Goal: Transaction & Acquisition: Purchase product/service

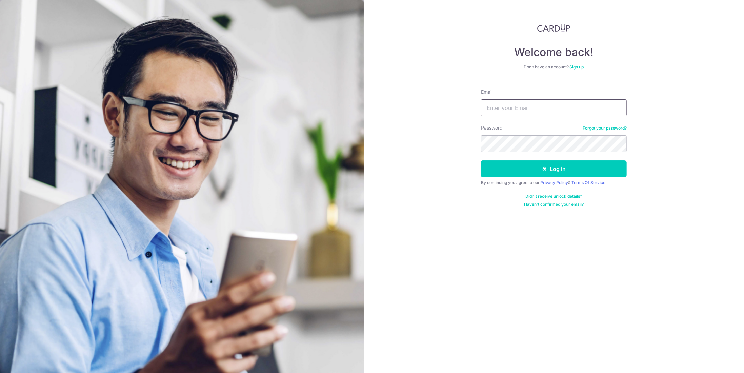
type input "Jerrygracetan@gmail.com"
click at [517, 173] on button "Log in" at bounding box center [554, 168] width 146 height 17
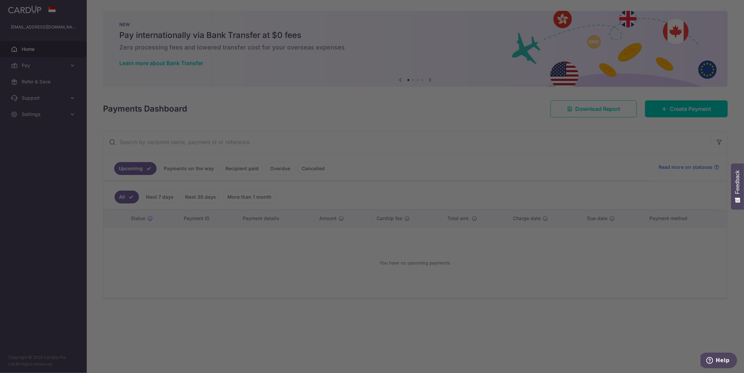
click at [470, 112] on div at bounding box center [376, 188] width 752 height 377
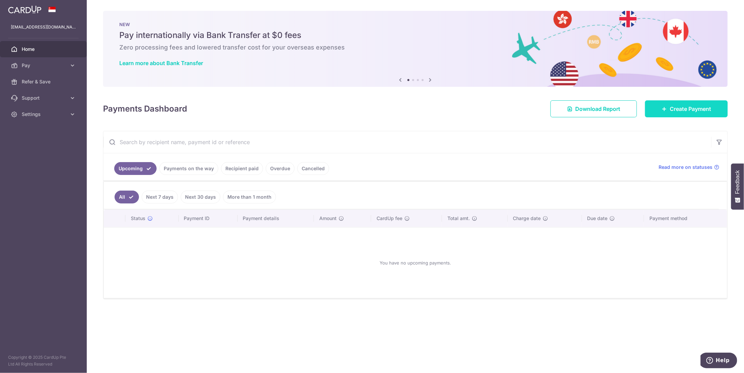
click at [674, 109] on span "Create Payment" at bounding box center [690, 109] width 41 height 8
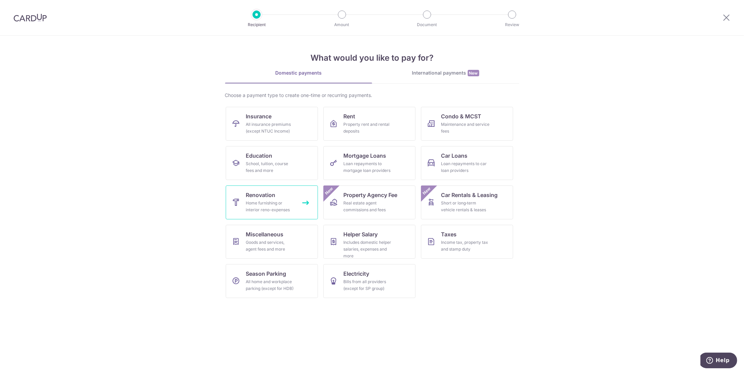
click at [268, 192] on span "Renovation" at bounding box center [260, 195] width 29 height 8
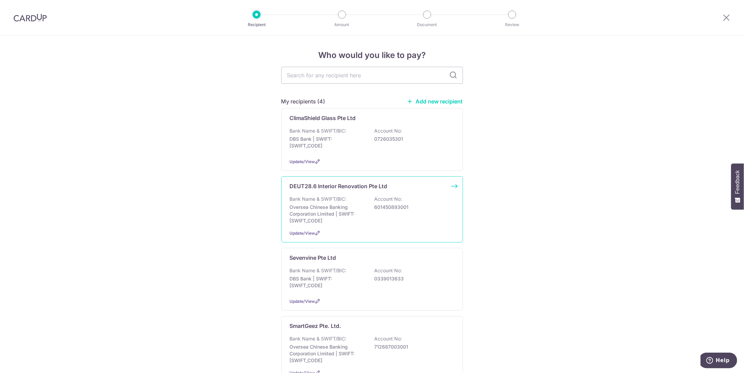
click at [367, 204] on div "Bank Name & SWIFT/BIC: Oversea Chinese Banking Corporation Limited | SWIFT: [SW…" at bounding box center [372, 210] width 165 height 28
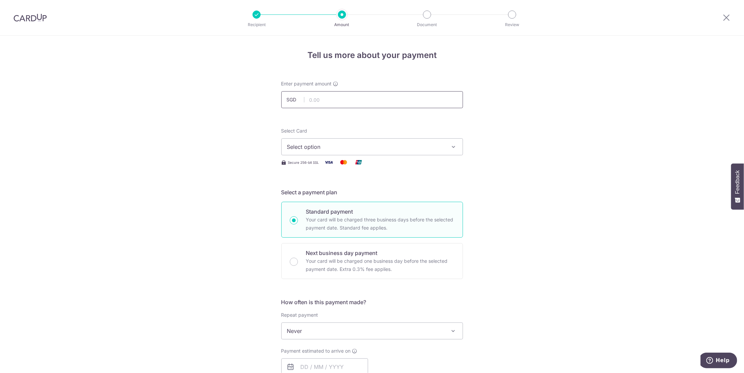
click at [333, 95] on input "text" at bounding box center [372, 99] width 182 height 17
click at [344, 102] on input "text" at bounding box center [372, 99] width 182 height 17
type input "4,886.50"
click at [340, 147] on span "Select option" at bounding box center [366, 147] width 158 height 8
click at [345, 196] on span "**** 6577" at bounding box center [372, 195] width 170 height 8
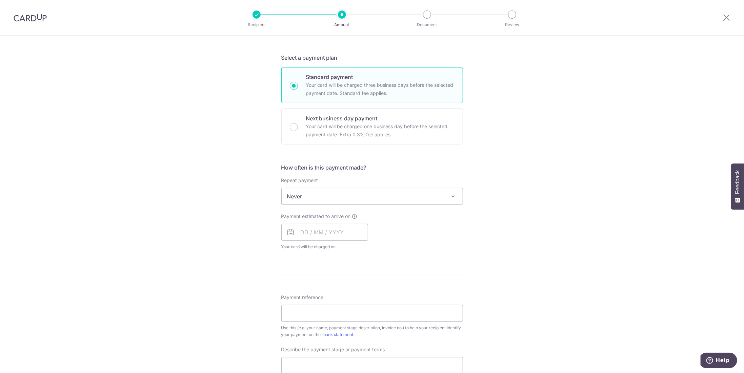
scroll to position [136, 0]
click at [334, 195] on span "Never" at bounding box center [372, 195] width 181 height 16
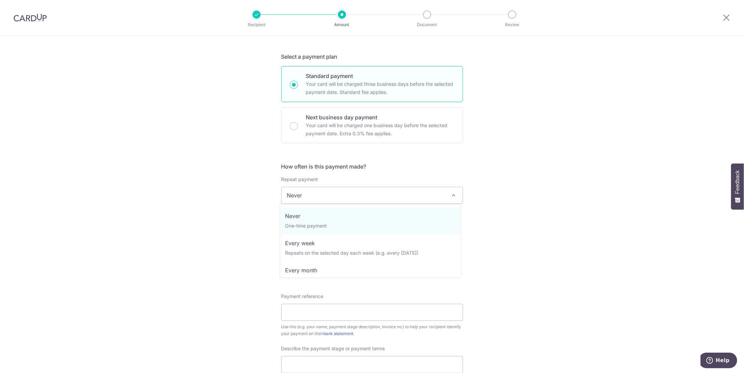
click at [334, 195] on span "Never" at bounding box center [372, 195] width 181 height 16
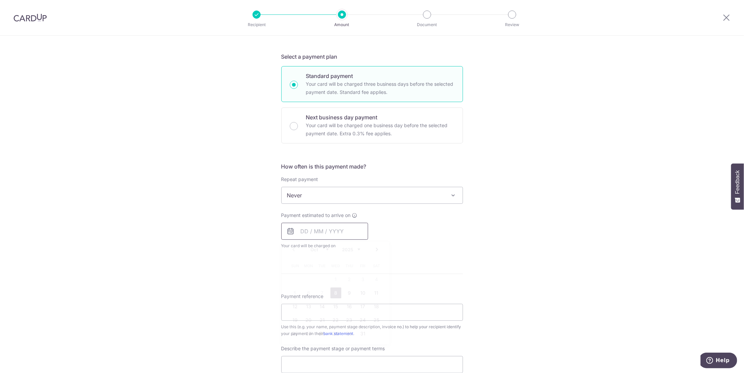
click at [332, 233] on input "text" at bounding box center [324, 231] width 87 height 17
click at [335, 294] on link "8" at bounding box center [336, 292] width 11 height 11
type input "08/10/2025"
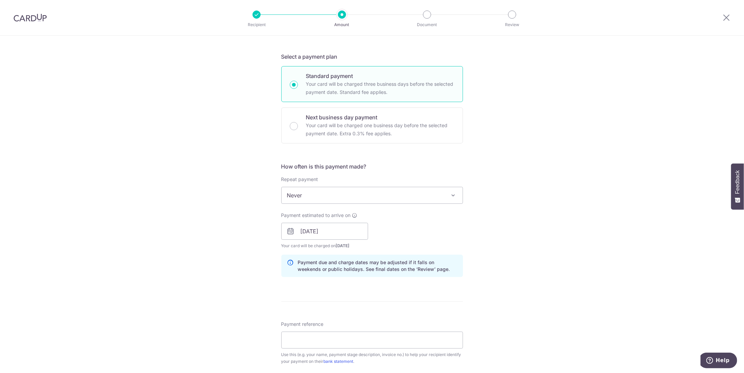
click at [230, 256] on div "Tell us more about your payment Enter payment amount SGD 4,886.50 4886.50 Selec…" at bounding box center [372, 243] width 744 height 686
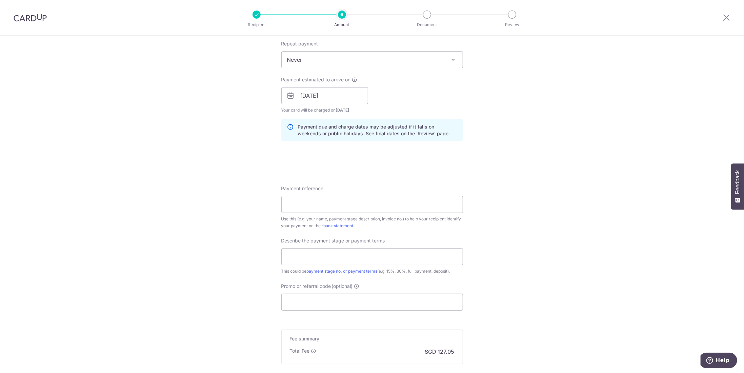
click at [316, 212] on div "Payment reference Use this (e.g. your name, payment stage description, invoice …" at bounding box center [372, 207] width 182 height 44
click at [318, 206] on input "Payment reference" at bounding box center [372, 204] width 182 height 17
click at [322, 202] on input "Payment reference" at bounding box center [372, 204] width 182 height 17
type input "F"
click at [336, 206] on input "Payment reference" at bounding box center [372, 204] width 182 height 17
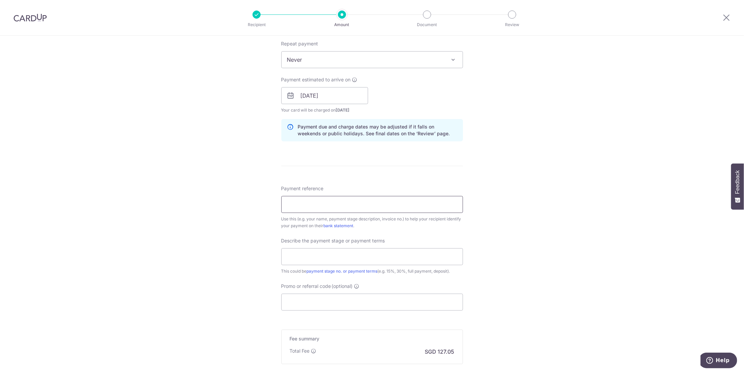
paste input "DT25-09-INV004"
type input "DT25-09-INV004"
click at [365, 251] on input "text" at bounding box center [372, 256] width 182 height 17
type input "Final balance"
click at [375, 303] on input "Promo or referral code (optional)" at bounding box center [372, 302] width 182 height 17
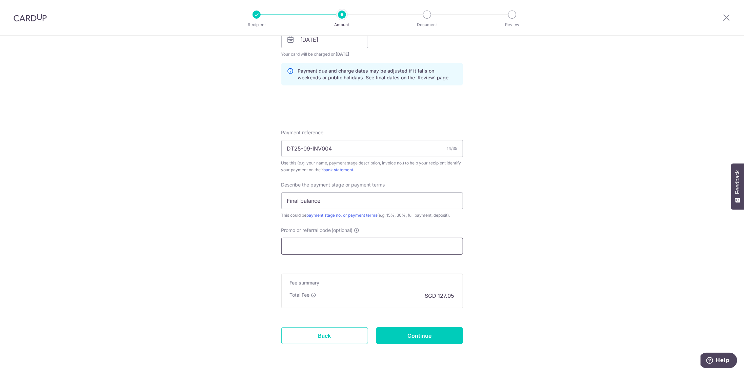
scroll to position [347, 0]
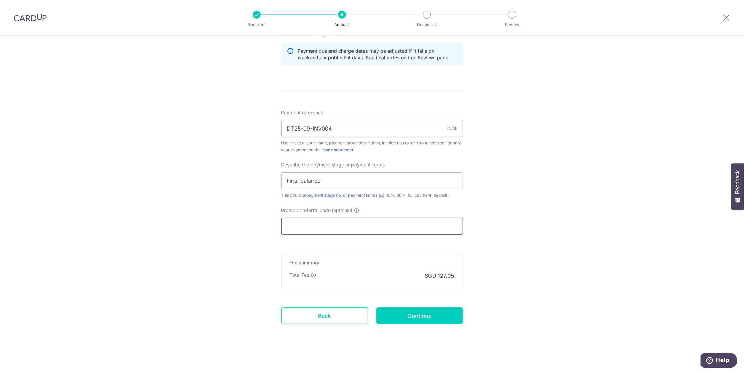
paste input "OCBC195"
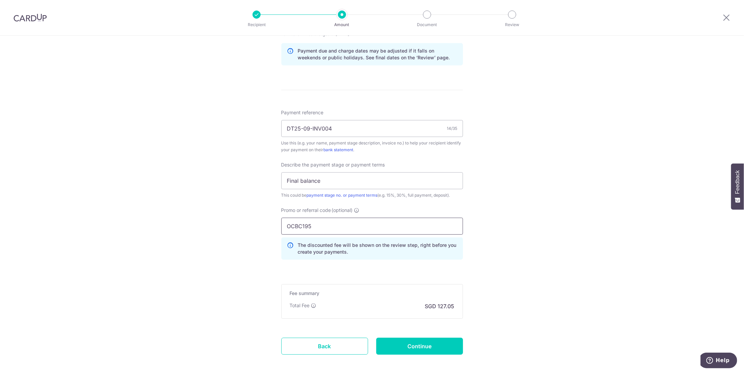
type input "OCBC195"
click at [522, 255] on div "Tell us more about your payment Enter payment amount SGD 4,886.50 4886.50 Selec…" at bounding box center [372, 46] width 744 height 717
click at [438, 344] on input "Continue" at bounding box center [419, 346] width 87 height 17
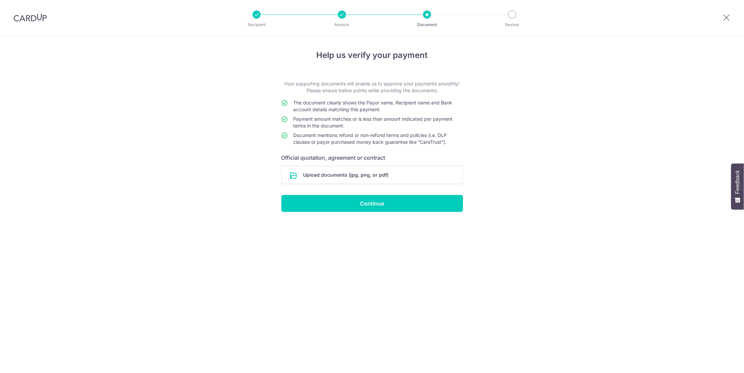
click at [373, 159] on h6 "Official quotation, agreement or contract" at bounding box center [372, 158] width 182 height 8
click at [368, 168] on input "file" at bounding box center [372, 175] width 181 height 18
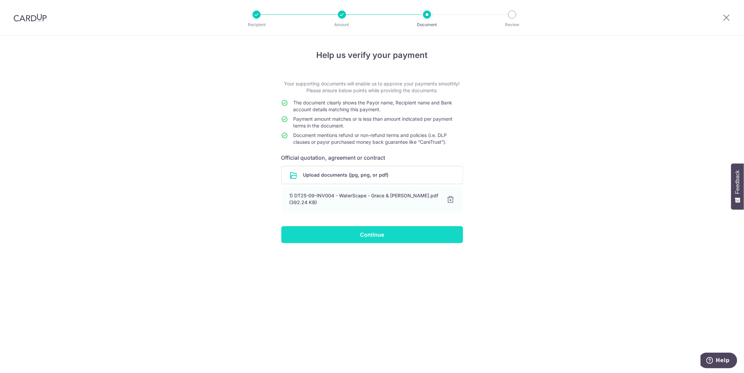
click at [384, 230] on input "Continue" at bounding box center [372, 234] width 182 height 17
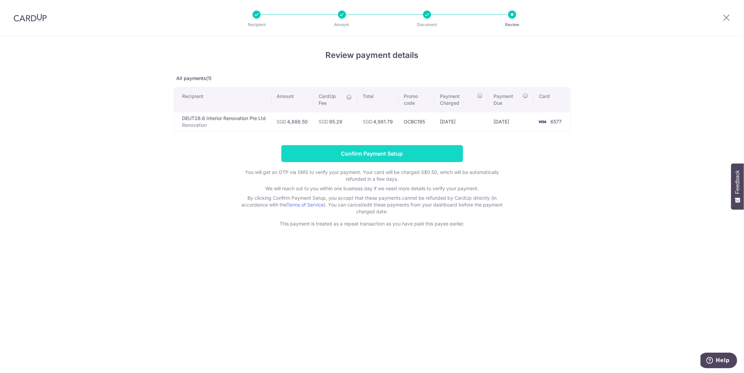
click at [372, 155] on input "Confirm Payment Setup" at bounding box center [372, 153] width 182 height 17
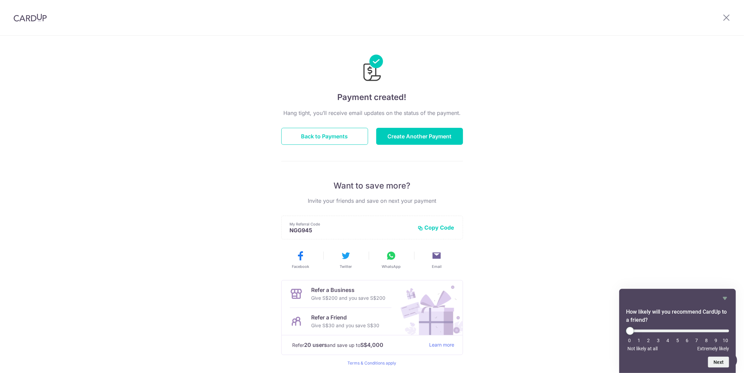
click at [211, 159] on div "Payment created! Hang tight, you’ll receive email updates on the status of the …" at bounding box center [372, 217] width 744 height 362
